Goal: Download file/media

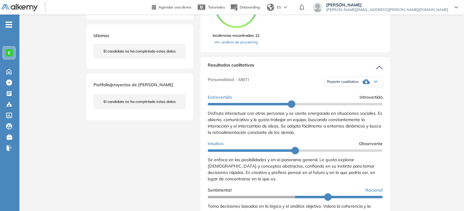
scroll to position [151, 0]
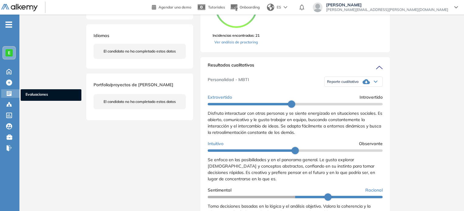
click at [37, 94] on span "Evaluaciones" at bounding box center [51, 95] width 51 height 7
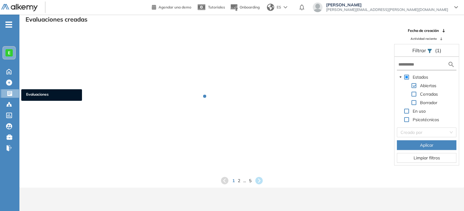
scroll to position [15, 0]
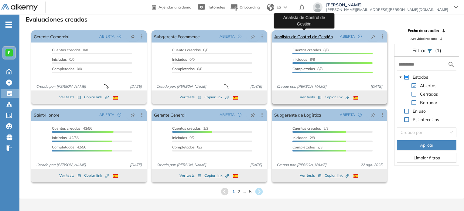
click at [309, 32] on link "Analista de Control de Gestión" at bounding box center [303, 36] width 58 height 12
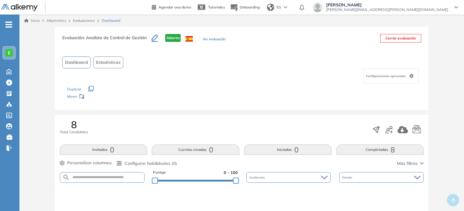
scroll to position [185, 0]
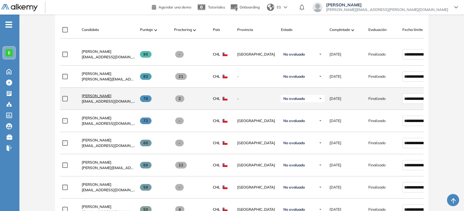
click at [103, 98] on span "[PERSON_NAME]" at bounding box center [97, 96] width 30 height 5
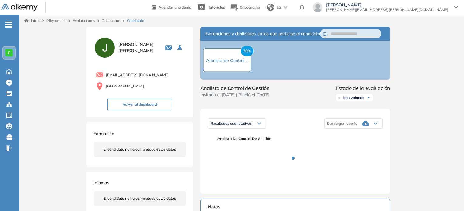
click at [433, 65] on div "Inicio Alkymetrics Evaluaciones Dashboard Candidato Duración : 00:00:00 Cantida…" at bounding box center [241, 197] width 445 height 365
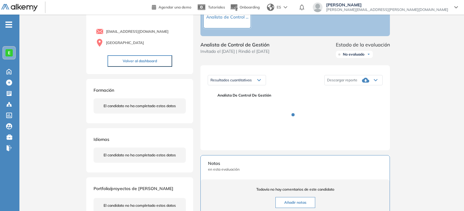
scroll to position [46, 0]
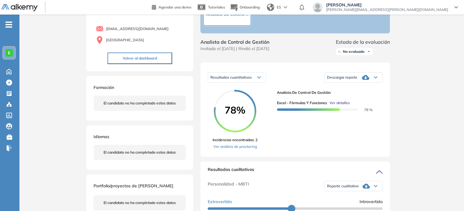
click at [366, 81] on icon at bounding box center [365, 77] width 7 height 7
click at [352, 101] on li "Descargar informe resumido" at bounding box center [349, 98] width 45 height 6
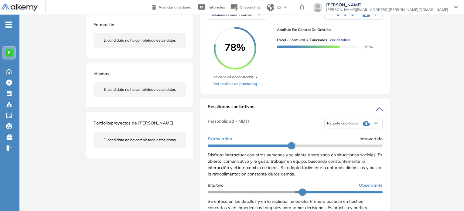
scroll to position [113, 0]
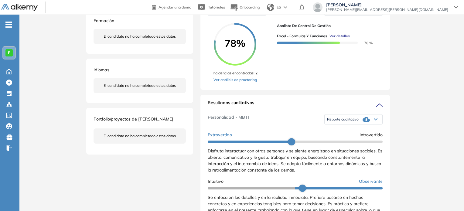
click at [354, 122] on span "Reporte cualitativo" at bounding box center [343, 119] width 32 height 5
click at [341, 143] on li "Reporte sin Afinidad AI" at bounding box center [345, 140] width 36 height 6
click at [460, 59] on div "Inicio Alkymetrics Evaluaciones Dashboard Candidato Duración : 00:00:00 Cantida…" at bounding box center [241, 174] width 445 height 544
